Goal: Find specific page/section: Find specific page/section

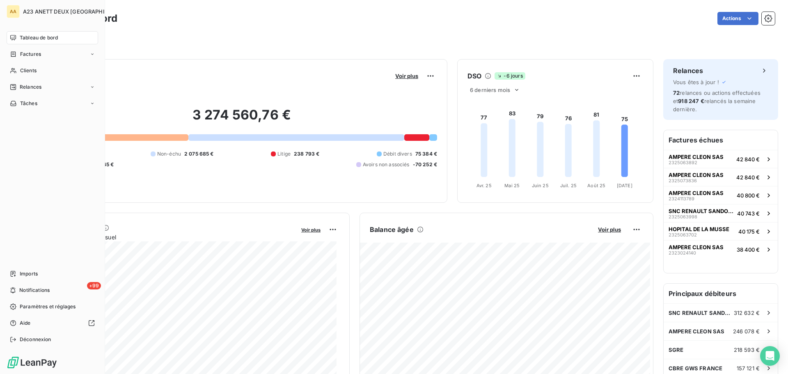
click at [29, 36] on span "Tableau de bord" at bounding box center [39, 37] width 38 height 7
click at [50, 40] on span "Tableau de bord" at bounding box center [39, 37] width 38 height 7
click at [28, 38] on span "Tableau de bord" at bounding box center [39, 37] width 38 height 7
click at [33, 36] on span "Tableau de bord" at bounding box center [39, 37] width 38 height 7
click at [46, 36] on span "Tableau de bord" at bounding box center [39, 37] width 38 height 7
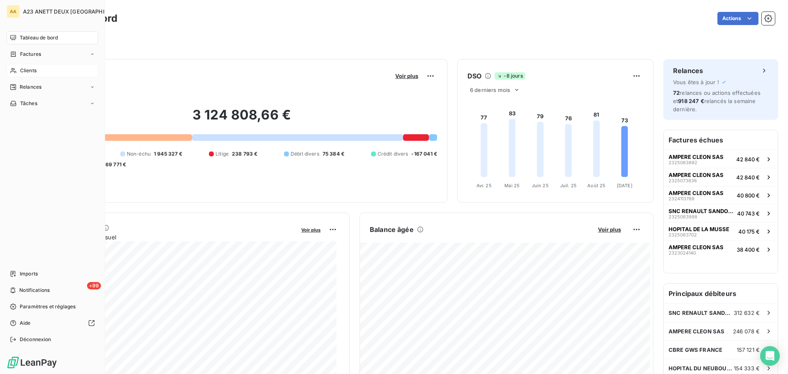
click at [28, 71] on span "Clients" at bounding box center [28, 70] width 16 height 7
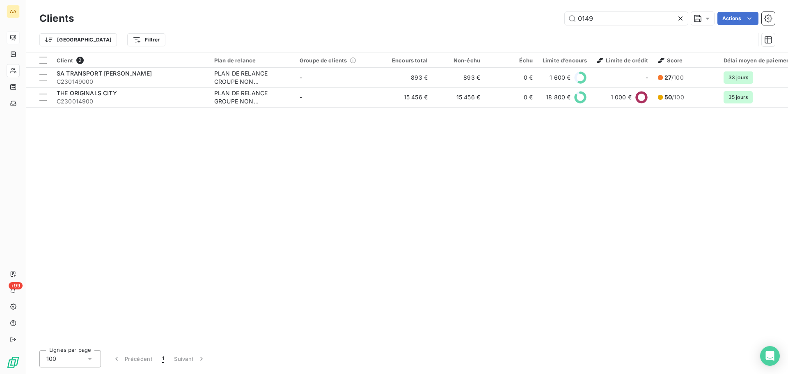
drag, startPoint x: 587, startPoint y: 24, endPoint x: 555, endPoint y: 30, distance: 32.5
click at [555, 30] on div "Clients 0149 Actions Trier Filtrer" at bounding box center [407, 31] width 736 height 43
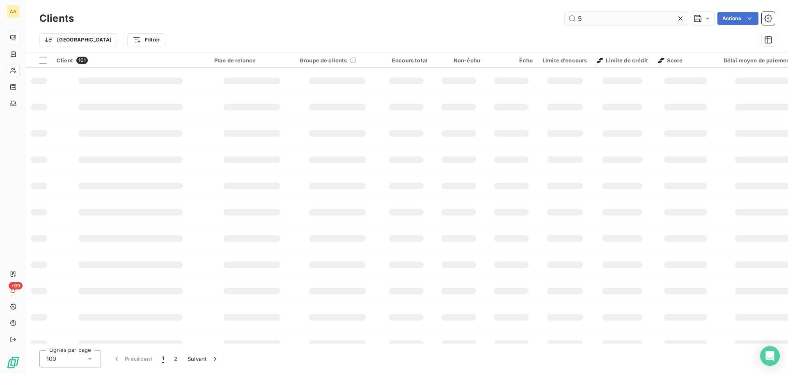
click at [587, 20] on input "5" at bounding box center [626, 18] width 123 height 13
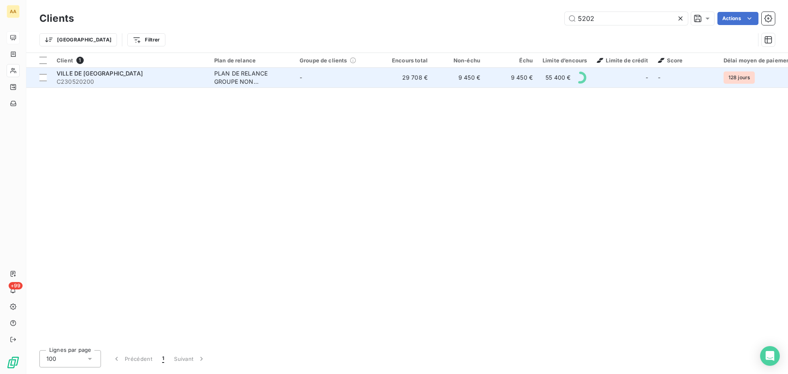
type input "5202"
click at [124, 80] on span "C230520200" at bounding box center [131, 82] width 148 height 8
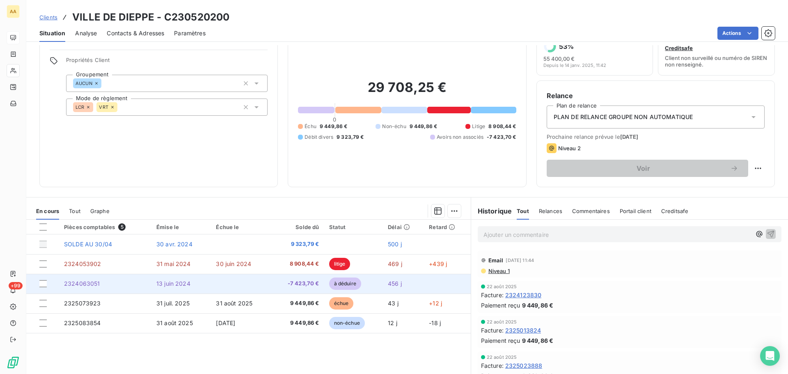
scroll to position [41, 0]
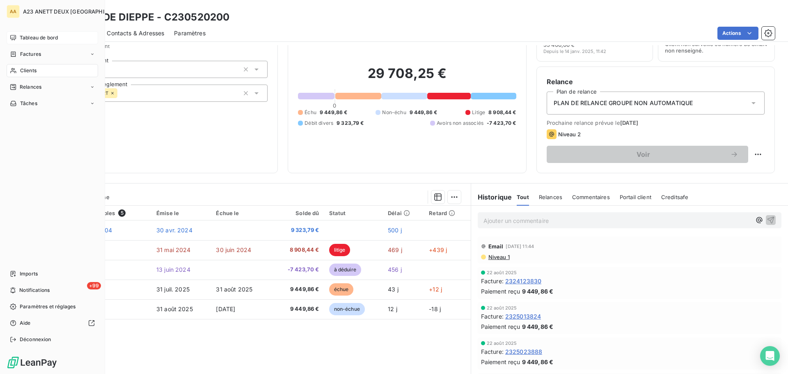
drag, startPoint x: 21, startPoint y: 70, endPoint x: 38, endPoint y: 68, distance: 16.6
click at [22, 70] on span "Clients" at bounding box center [28, 70] width 16 height 7
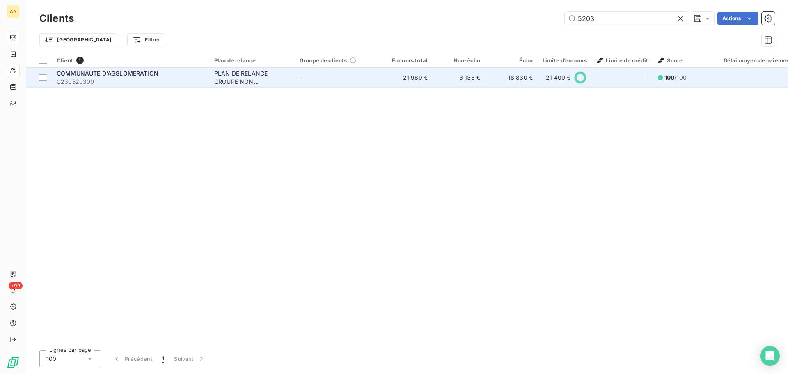
type input "5203"
click at [155, 82] on span "C230520300" at bounding box center [131, 82] width 148 height 8
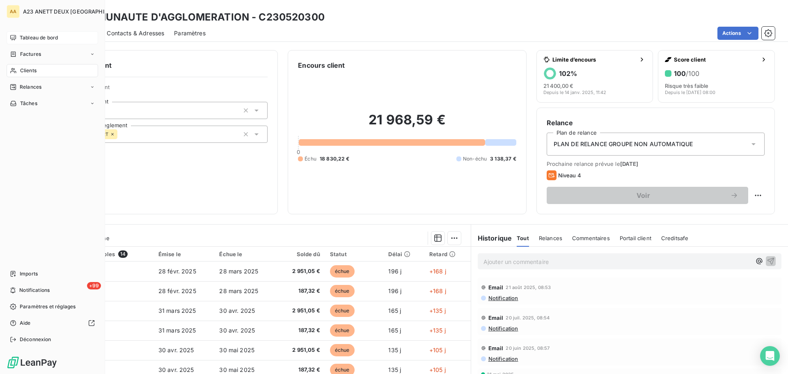
click at [22, 72] on span "Clients" at bounding box center [28, 70] width 16 height 7
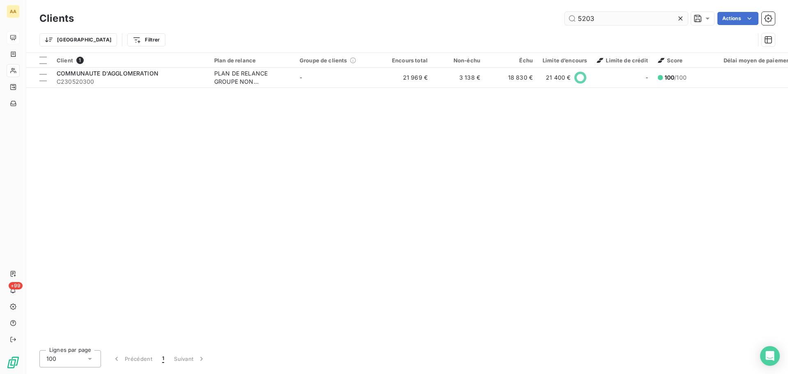
click at [612, 21] on input "5203" at bounding box center [626, 18] width 123 height 13
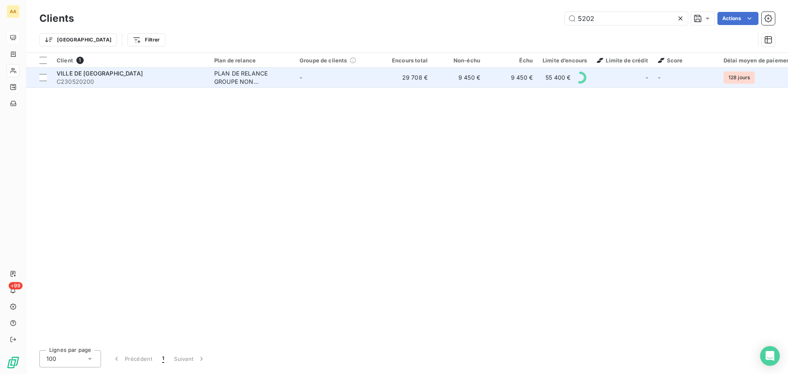
type input "5202"
click at [133, 82] on span "C230520200" at bounding box center [131, 82] width 148 height 8
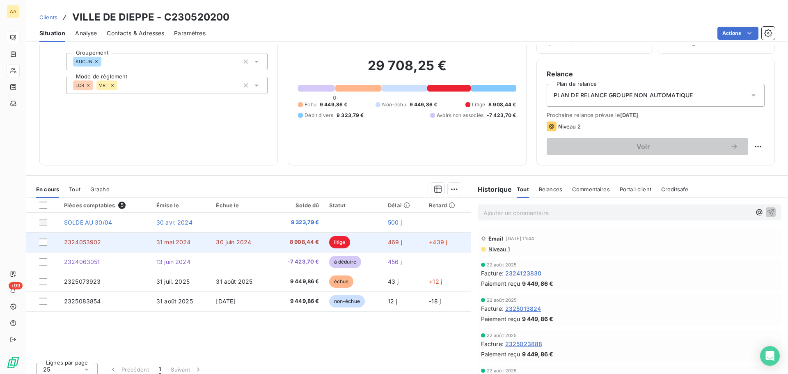
scroll to position [55, 0]
